Goal: Task Accomplishment & Management: Use online tool/utility

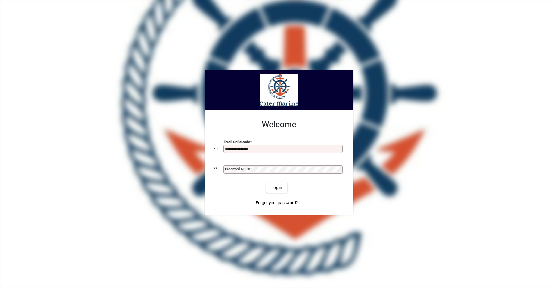
type input "**********"
click at [266, 182] on button "Login" at bounding box center [276, 187] width 21 height 10
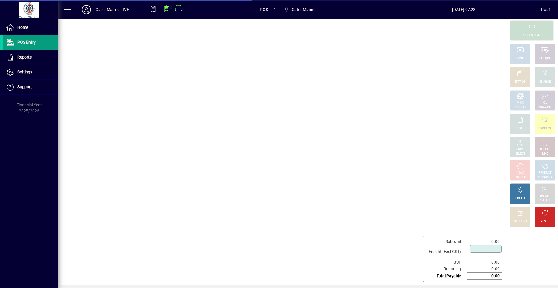
type input "****"
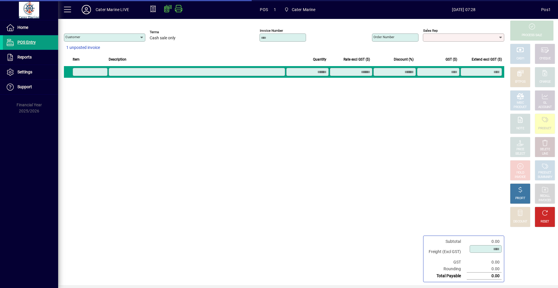
type input "**********"
